Goal: Ask a question

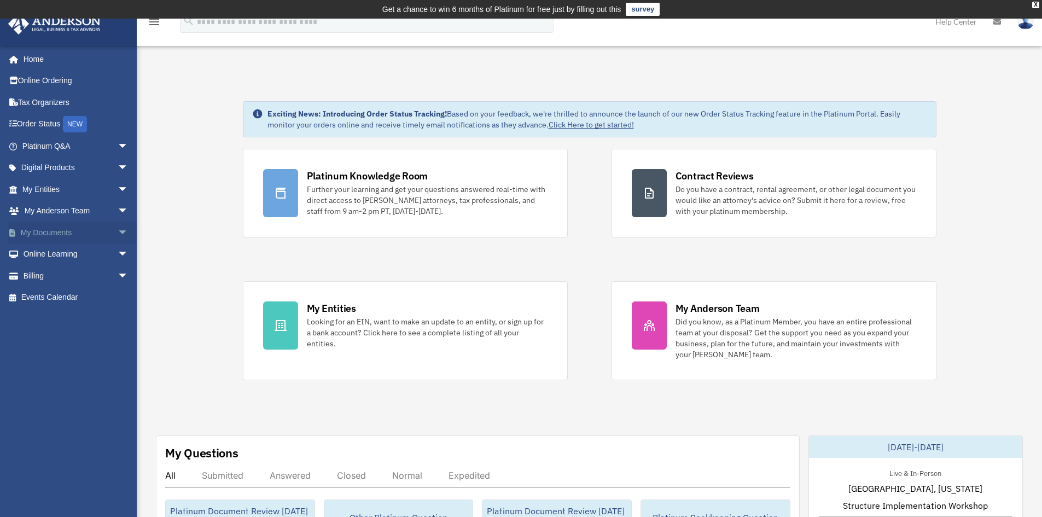
click at [118, 231] on span "arrow_drop_down" at bounding box center [129, 232] width 22 height 22
click at [57, 253] on link "Box" at bounding box center [80, 254] width 130 height 22
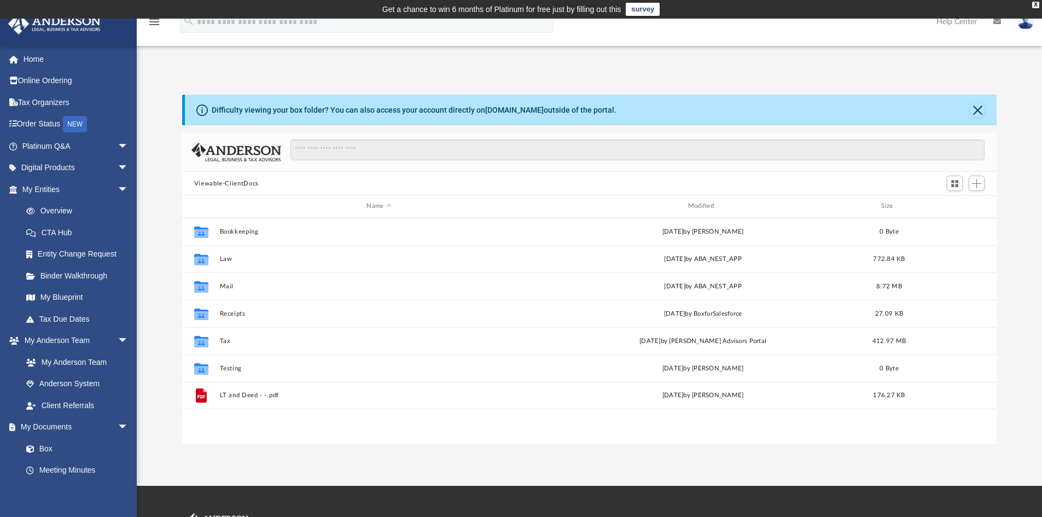
scroll to position [241, 806]
click at [118, 145] on span "arrow_drop_down" at bounding box center [129, 146] width 22 height 22
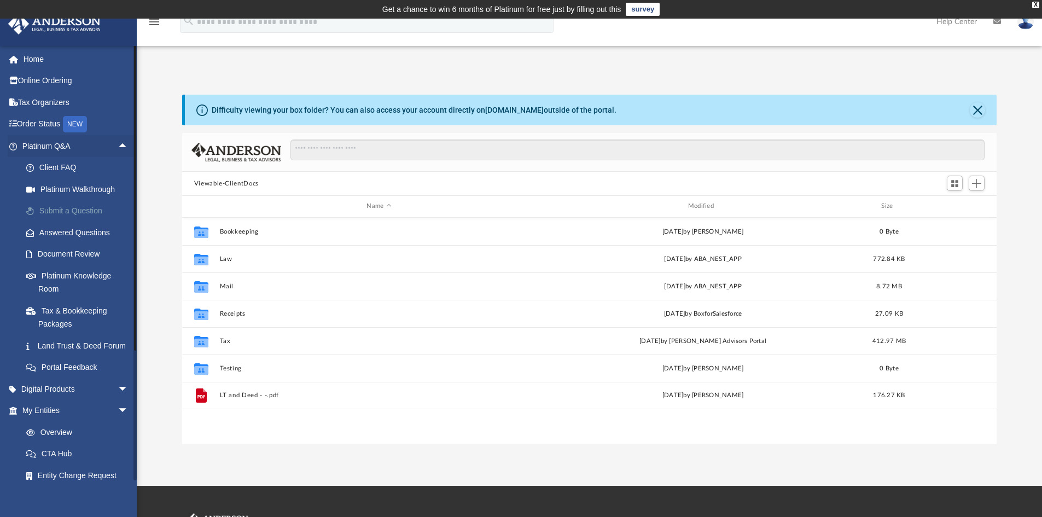
click at [77, 206] on link "Submit a Question" at bounding box center [80, 211] width 130 height 22
